Goal: Information Seeking & Learning: Find specific fact

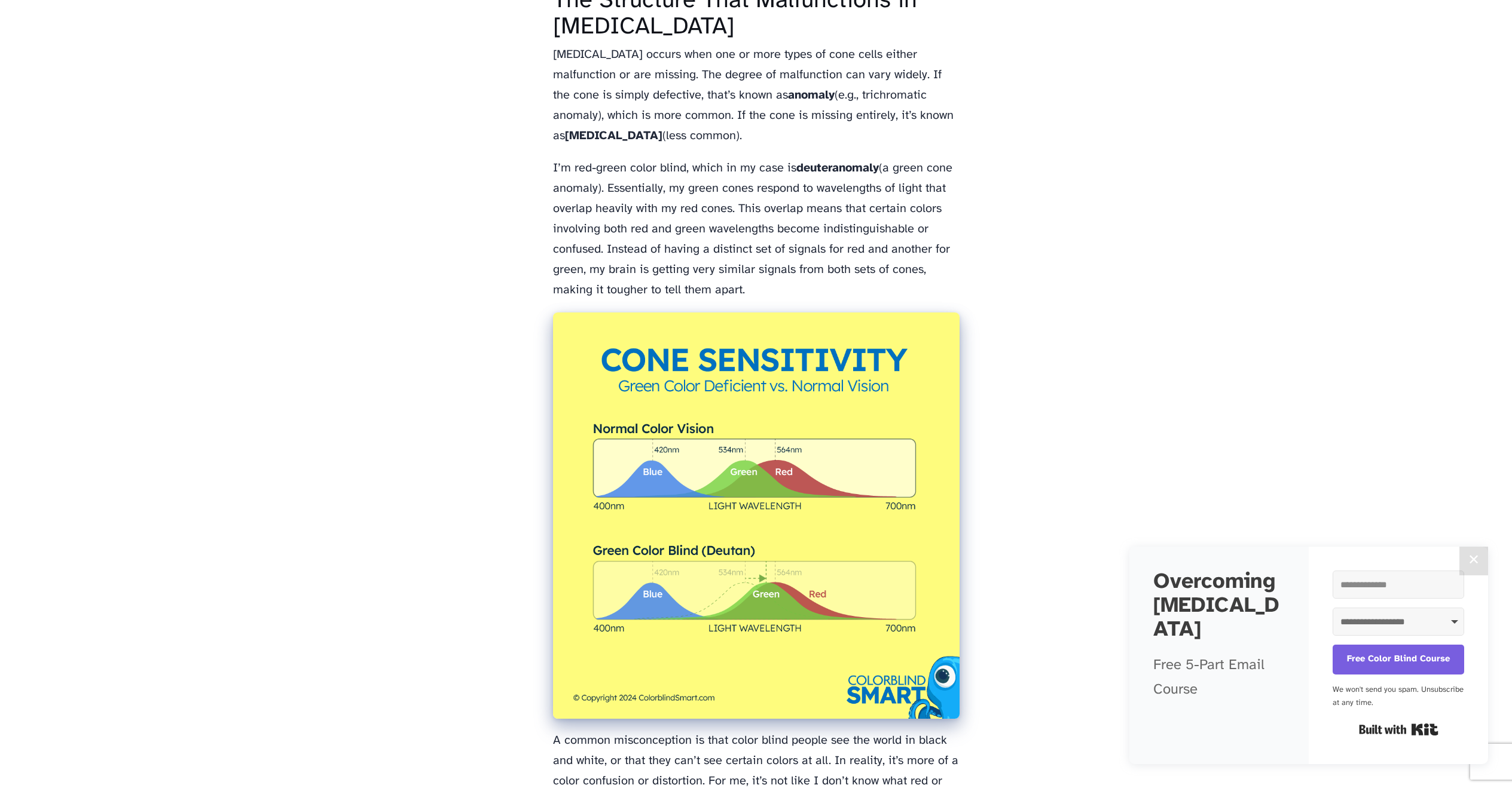
scroll to position [1487, 0]
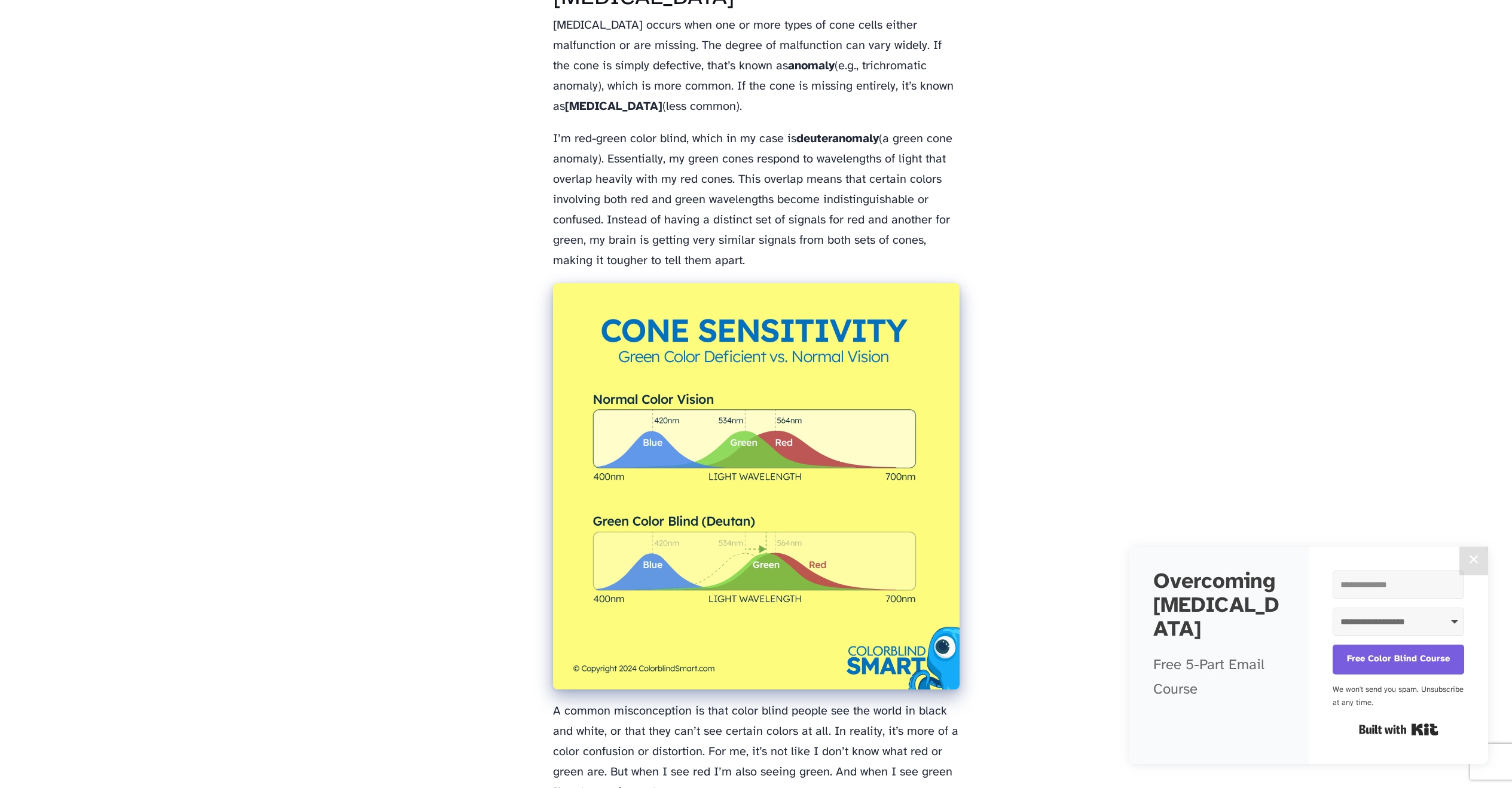
click at [760, 389] on img at bounding box center [756, 486] width 406 height 406
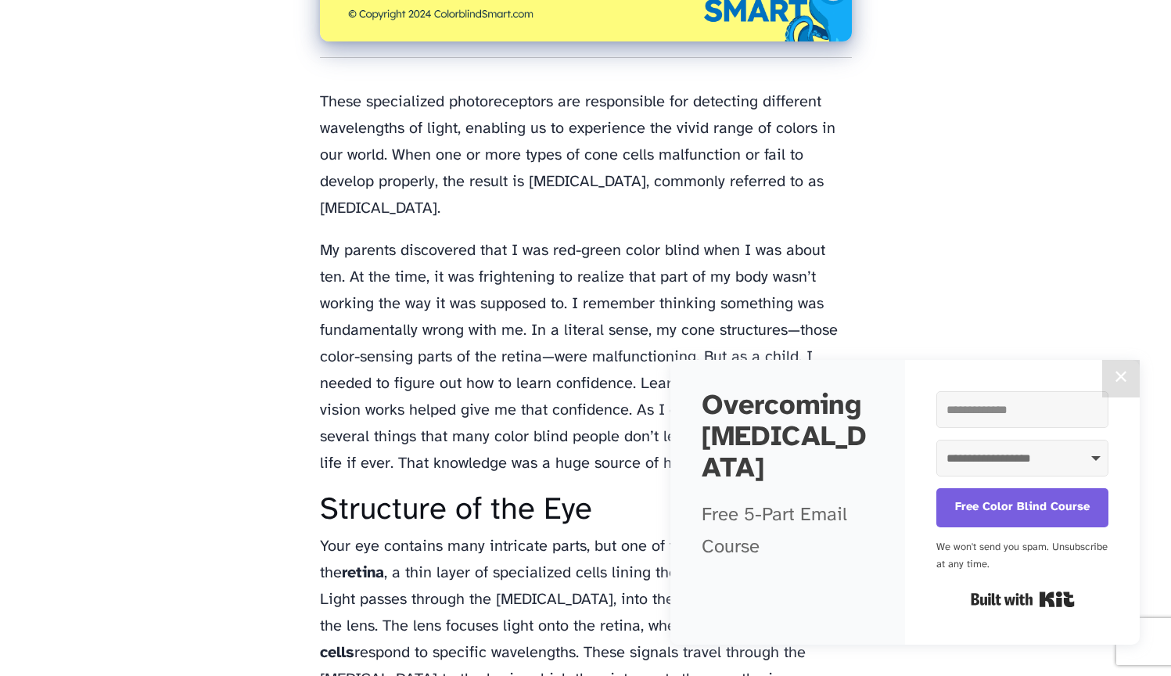
scroll to position [825, 0]
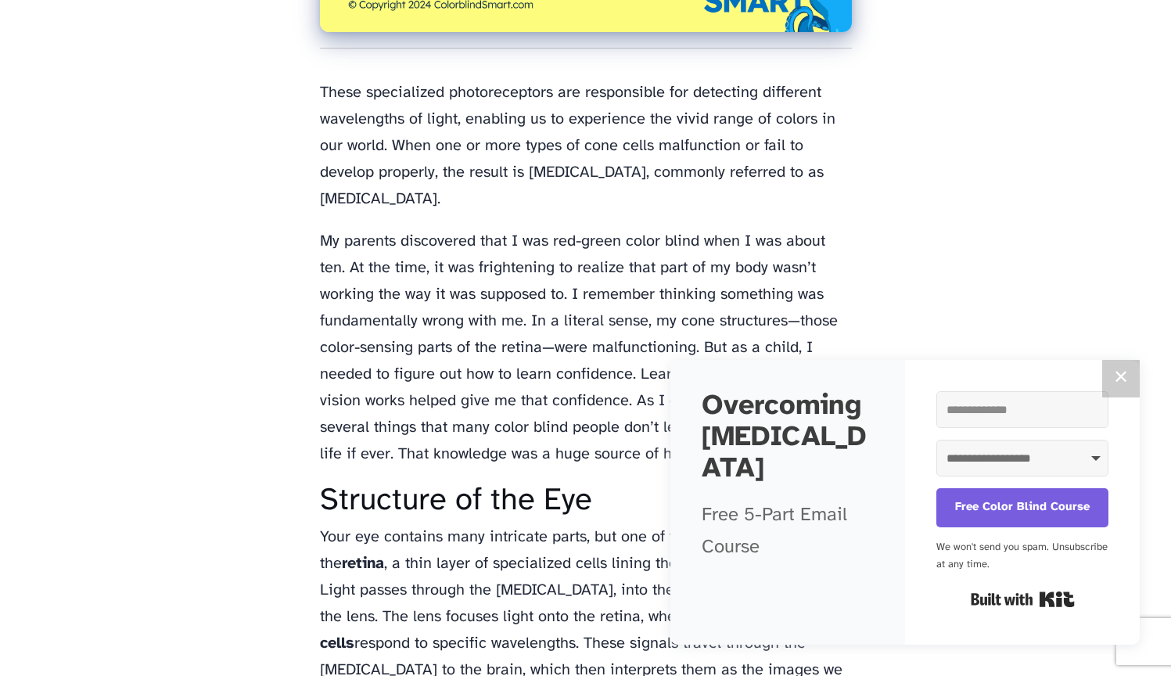
click at [1119, 380] on button "✕" at bounding box center [1122, 379] width 38 height 38
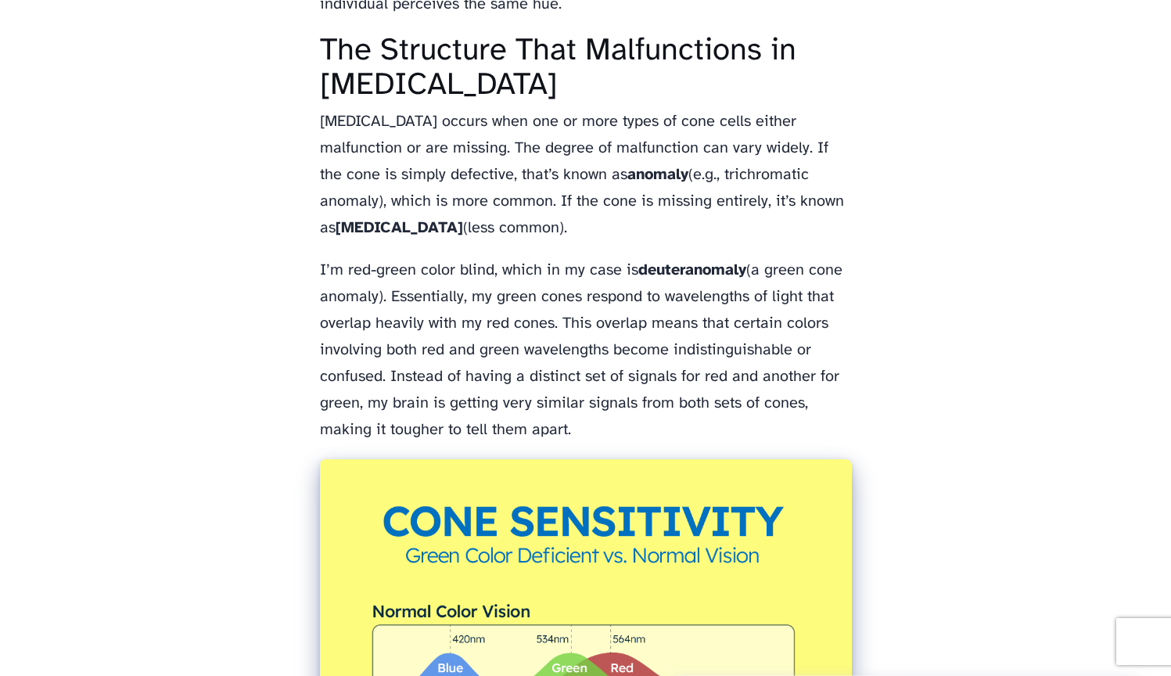
scroll to position [1754, 0]
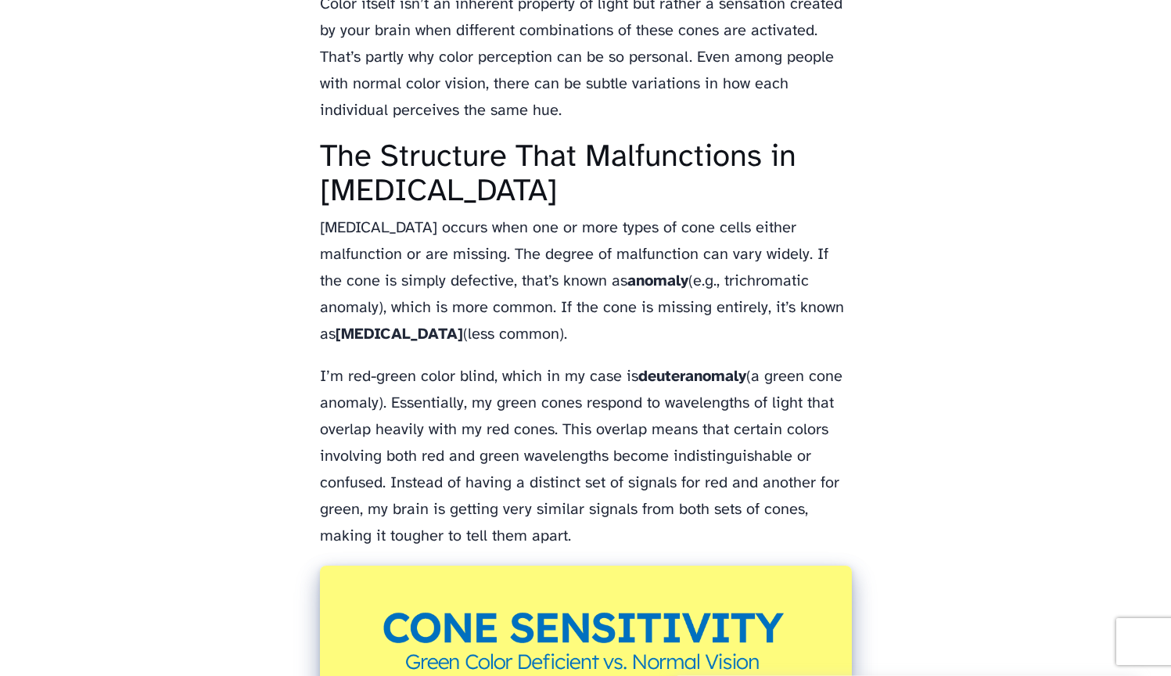
click at [329, 215] on p "[MEDICAL_DATA] occurs when one or more types of cone cells either malfunction o…" at bounding box center [586, 281] width 532 height 133
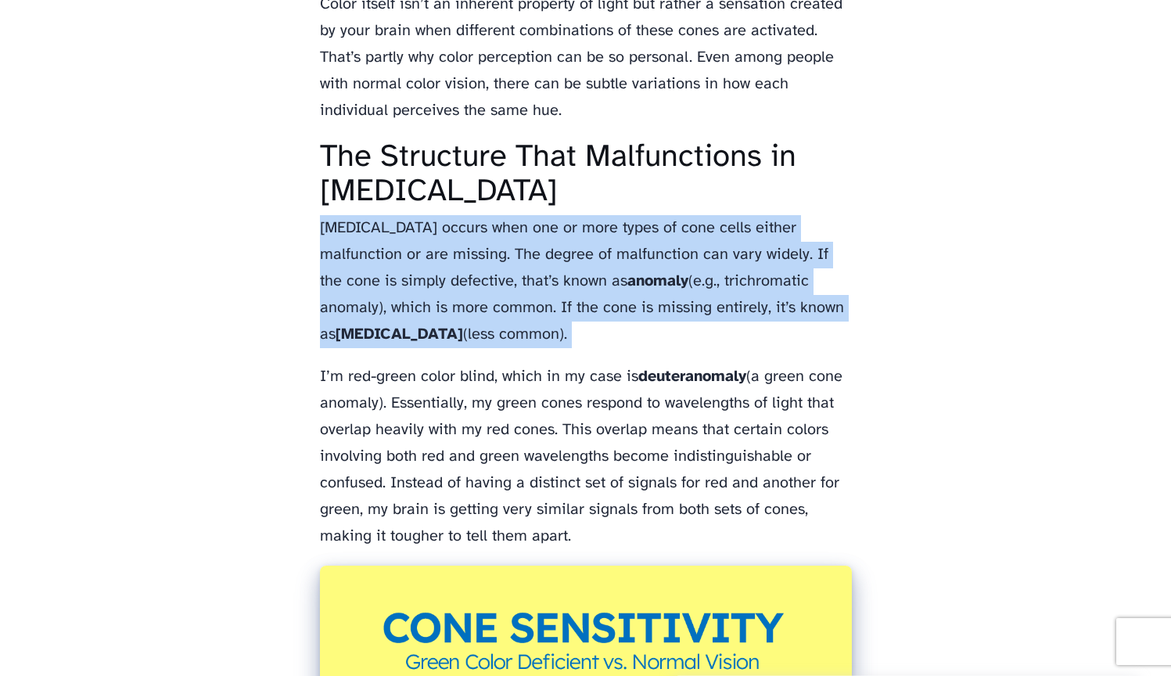
click at [538, 301] on p "[MEDICAL_DATA] occurs when one or more types of cone cells either malfunction o…" at bounding box center [586, 281] width 532 height 133
copy div "[MEDICAL_DATA] occurs when one or more types of cone cells either malfunction o…"
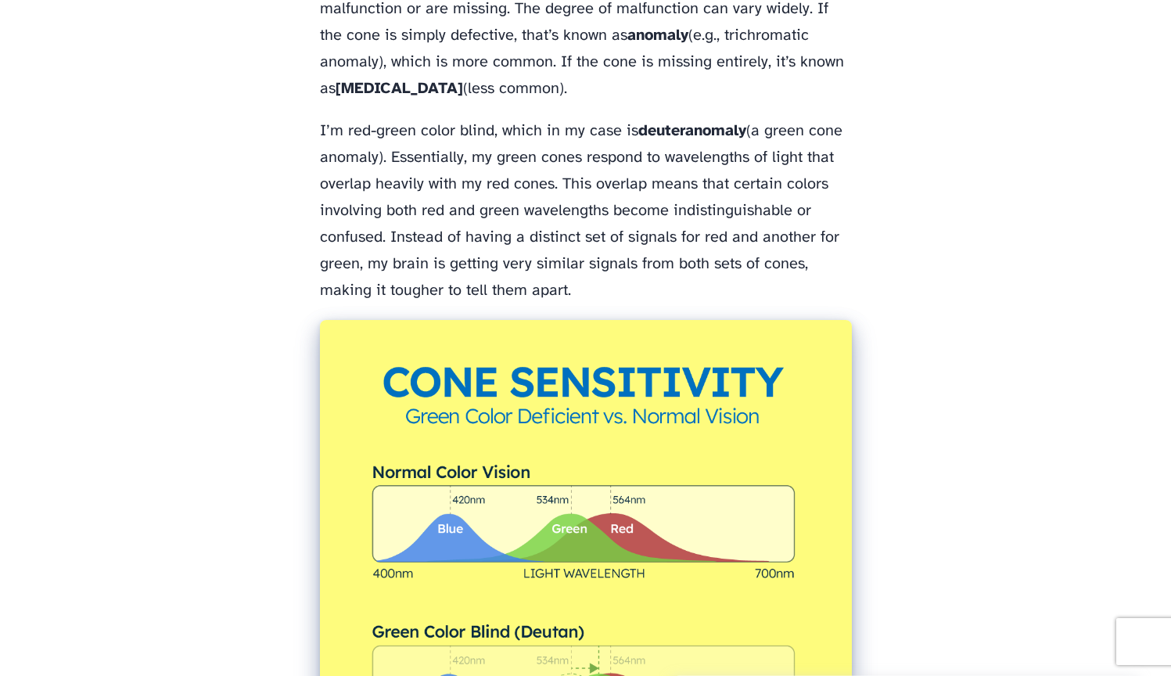
scroll to position [1978, 0]
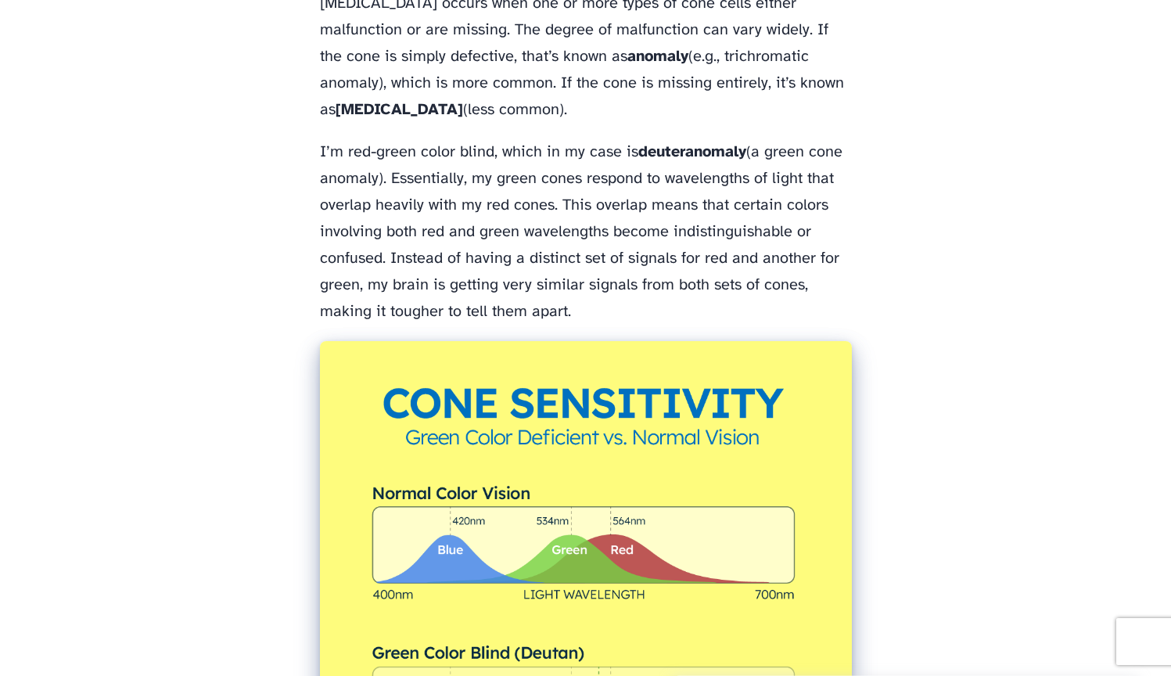
click at [682, 144] on strong "deuteranomaly" at bounding box center [693, 152] width 108 height 16
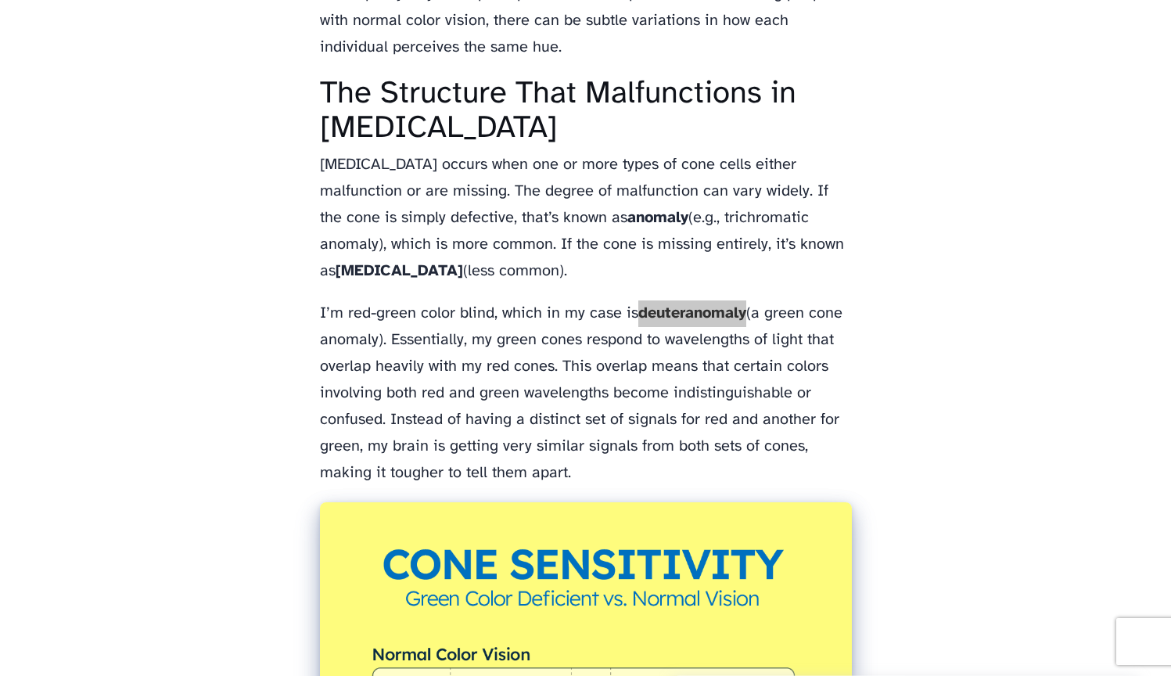
scroll to position [1817, 0]
click at [707, 305] on strong "deuteranomaly" at bounding box center [693, 313] width 108 height 16
